Goal: Transaction & Acquisition: Purchase product/service

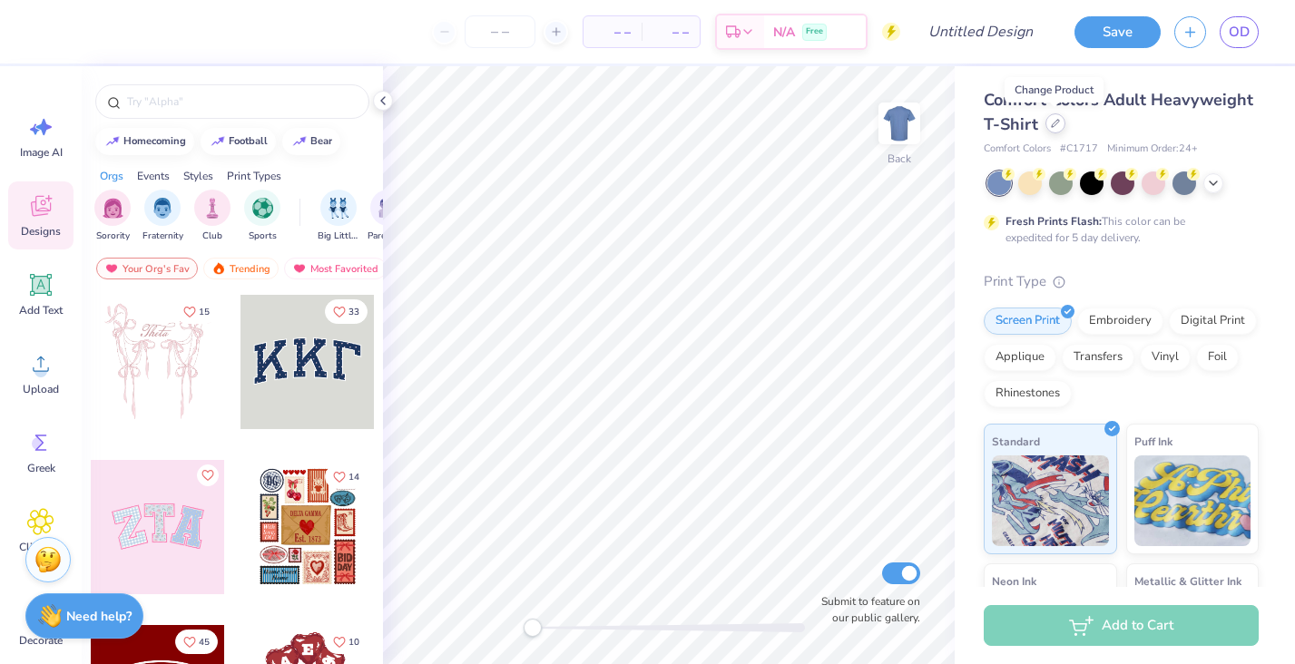
click at [1054, 129] on div at bounding box center [1055, 123] width 20 height 20
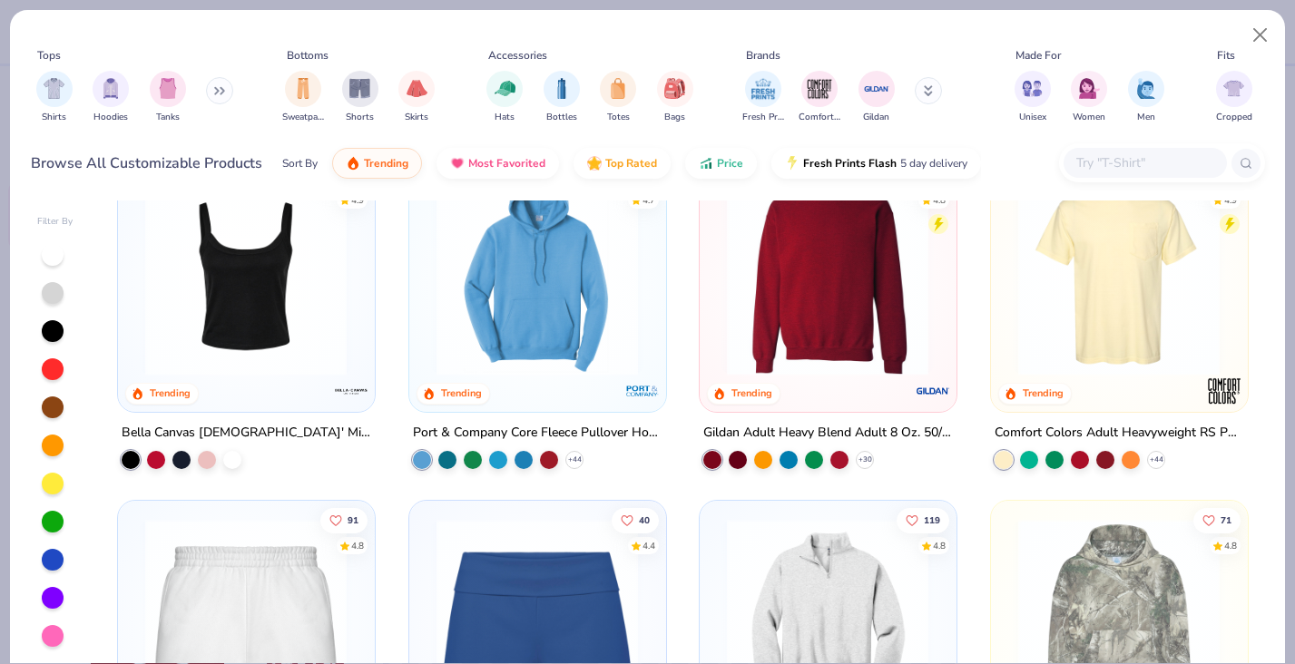
scroll to position [1064, 0]
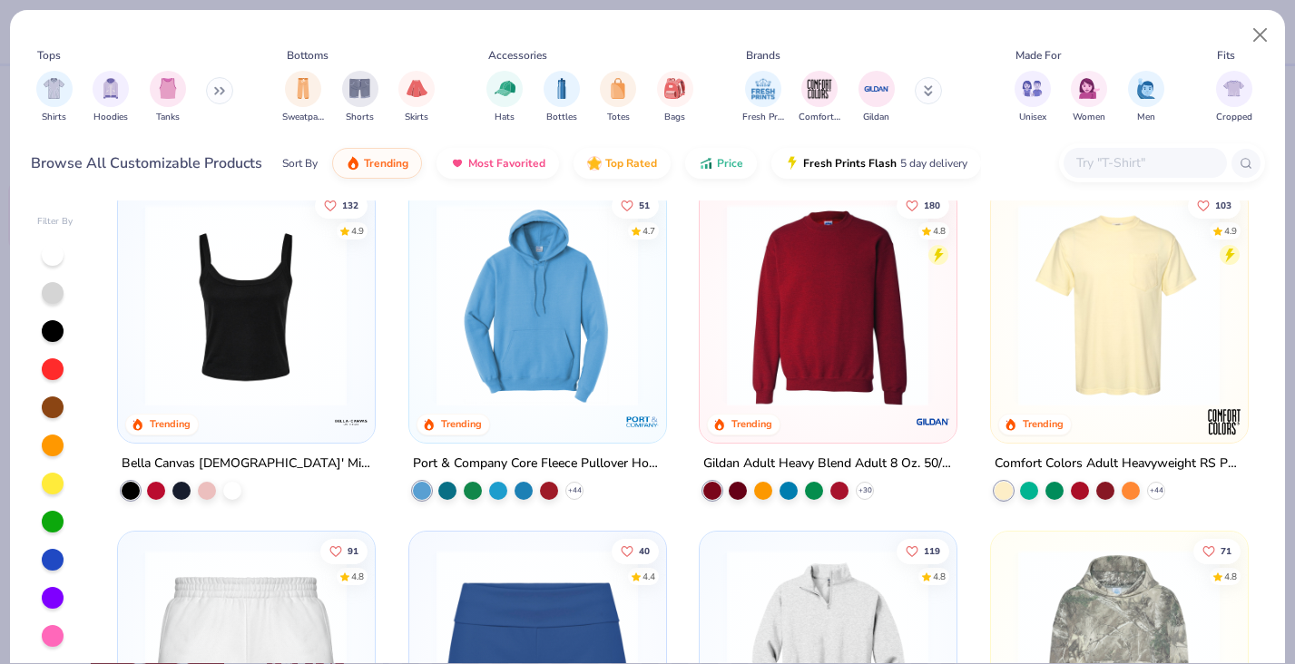
click at [773, 331] on img at bounding box center [828, 304] width 220 height 202
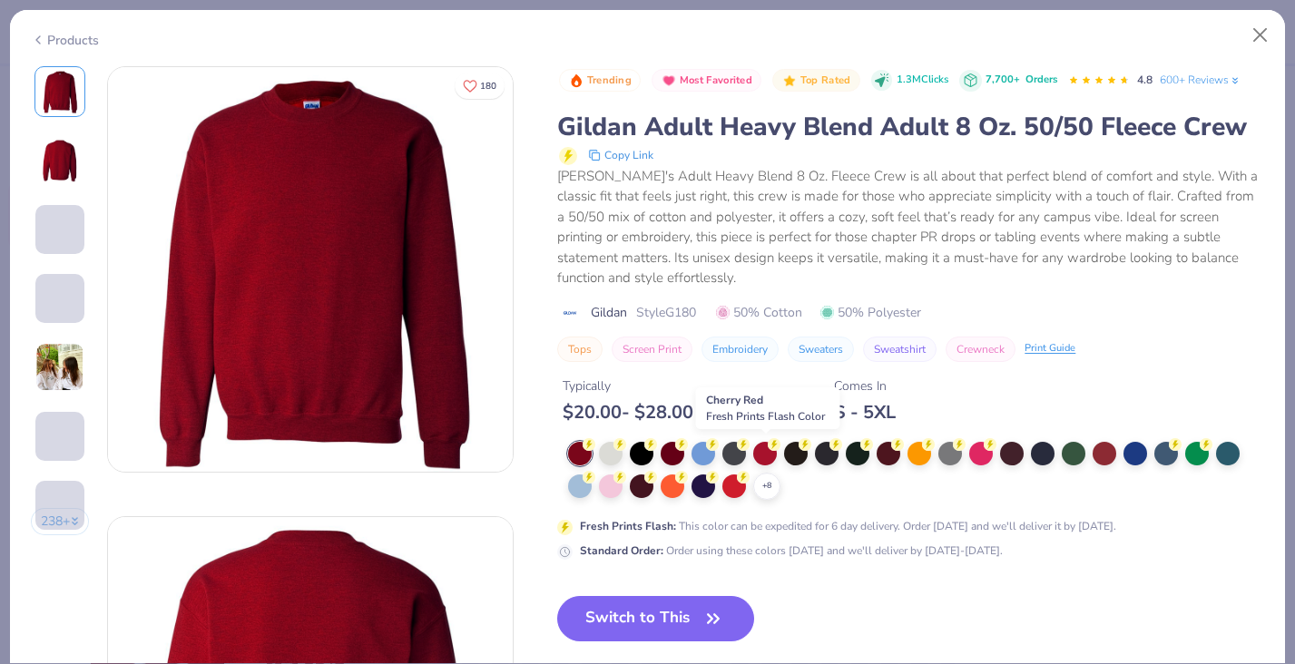
click at [773, 483] on div "+ 8" at bounding box center [766, 486] width 27 height 27
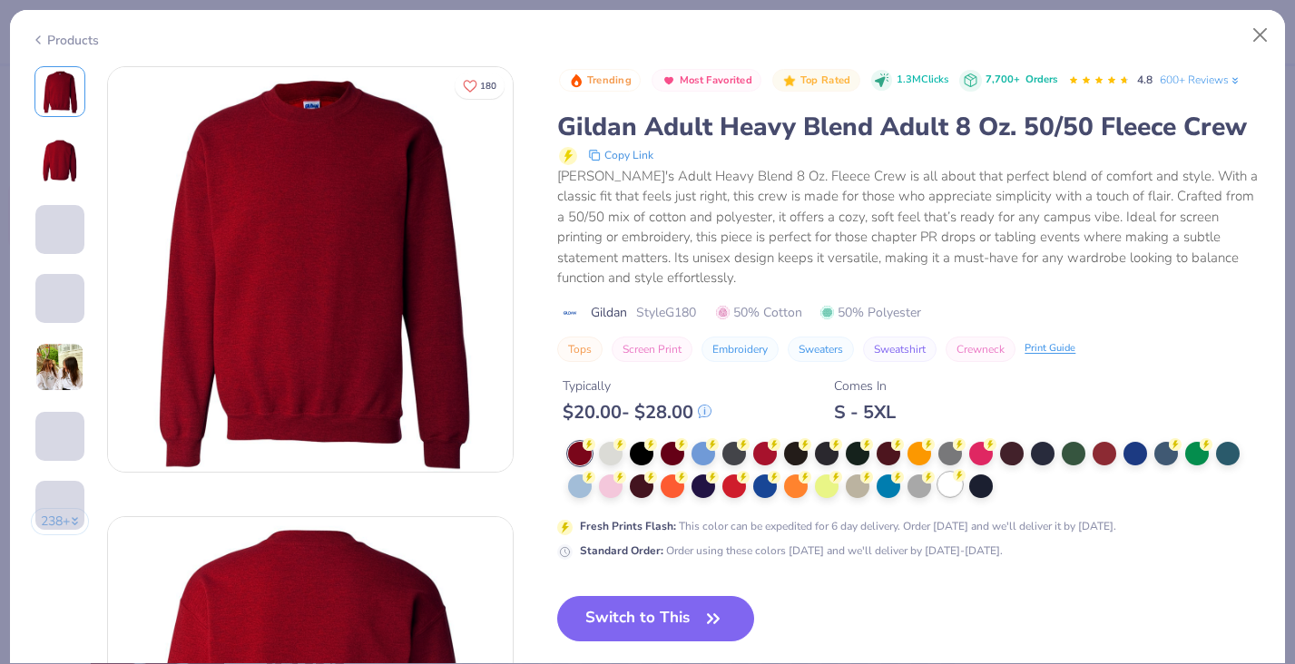
click at [949, 485] on div at bounding box center [950, 485] width 24 height 24
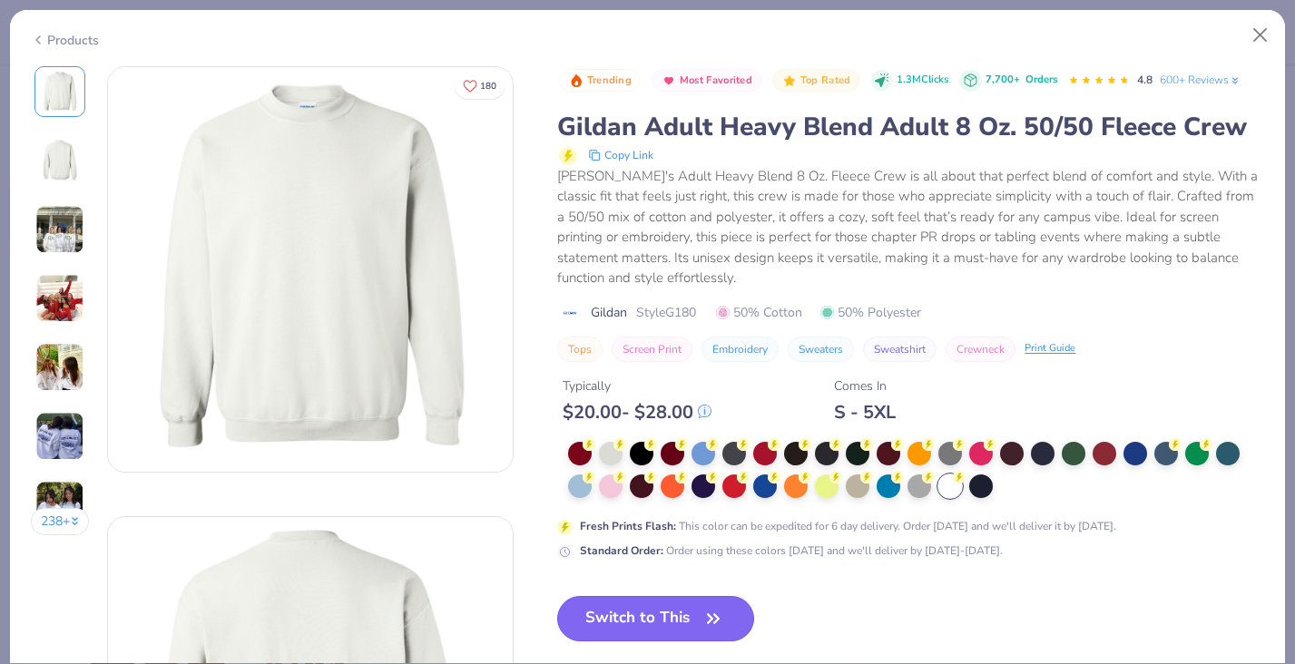
click at [694, 613] on button "Switch to This" at bounding box center [655, 618] width 197 height 45
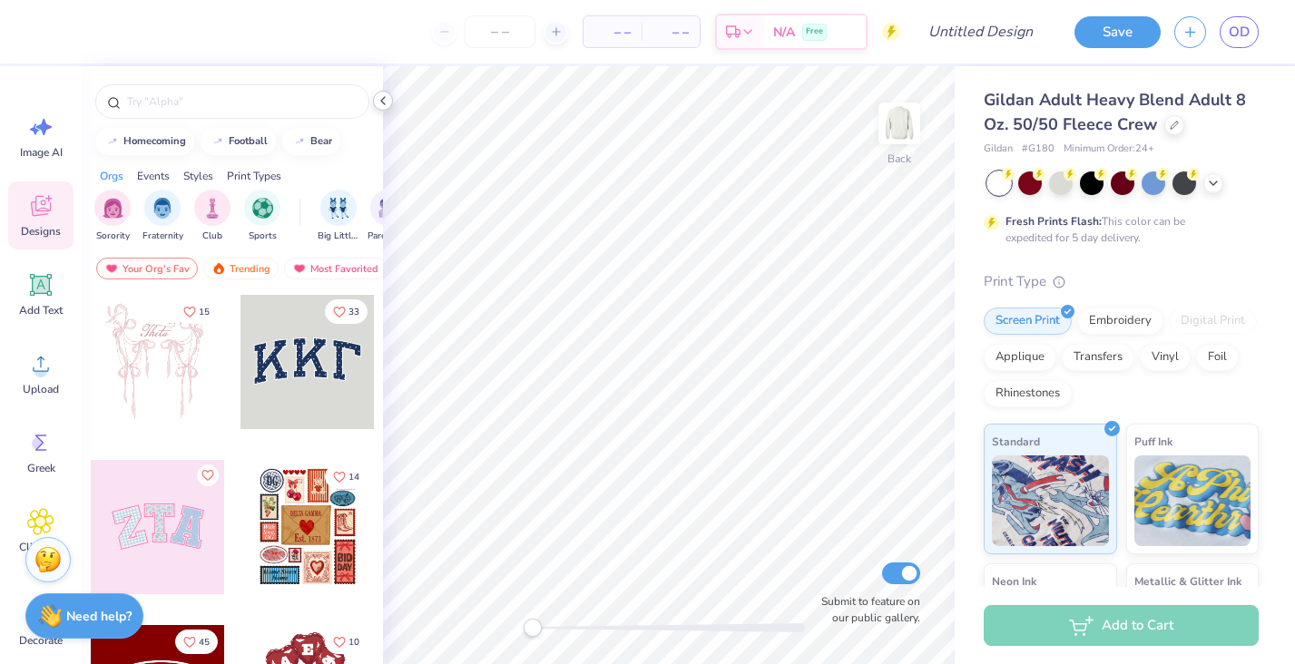
click at [386, 96] on icon at bounding box center [383, 100] width 15 height 15
